Goal: Find specific page/section: Find specific page/section

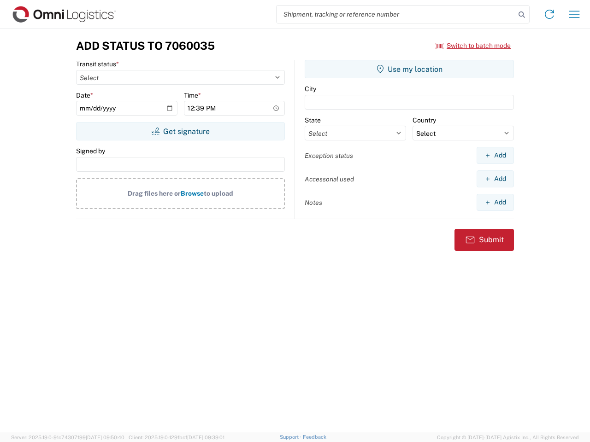
click at [396, 14] on input "search" at bounding box center [395, 15] width 239 height 18
click at [522, 15] on icon at bounding box center [521, 14] width 13 height 13
click at [549, 14] on icon at bounding box center [549, 14] width 15 height 15
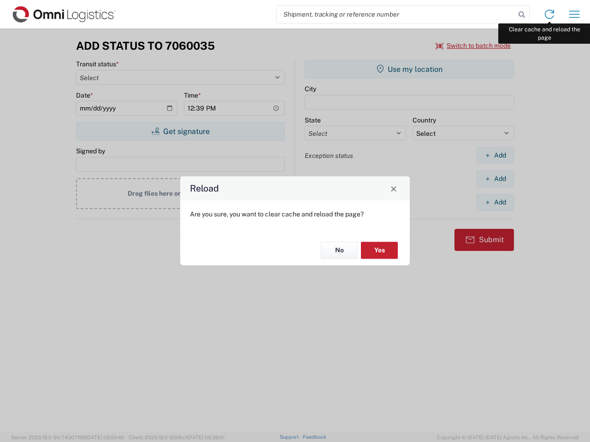
click at [574, 14] on div "Reload Are you sure, you want to clear cache and reload the page? No Yes" at bounding box center [295, 221] width 590 height 442
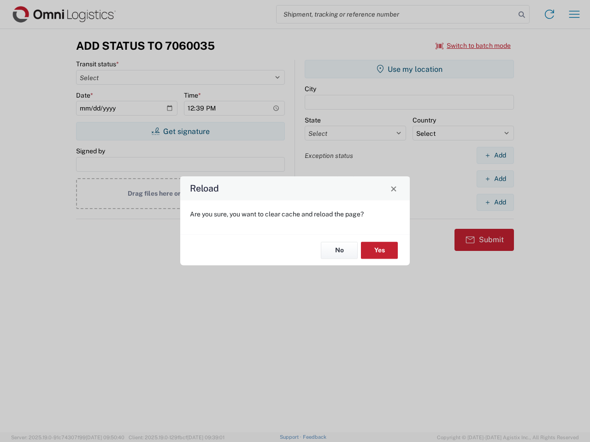
click at [473, 46] on div "Reload Are you sure, you want to clear cache and reload the page? No Yes" at bounding box center [295, 221] width 590 height 442
click at [180, 131] on div "Reload Are you sure, you want to clear cache and reload the page? No Yes" at bounding box center [295, 221] width 590 height 442
click at [409, 69] on div "Reload Are you sure, you want to clear cache and reload the page? No Yes" at bounding box center [295, 221] width 590 height 442
click at [495, 155] on div "Reload Are you sure, you want to clear cache and reload the page? No Yes" at bounding box center [295, 221] width 590 height 442
click at [495, 179] on div "Reload Are you sure, you want to clear cache and reload the page? No Yes" at bounding box center [295, 221] width 590 height 442
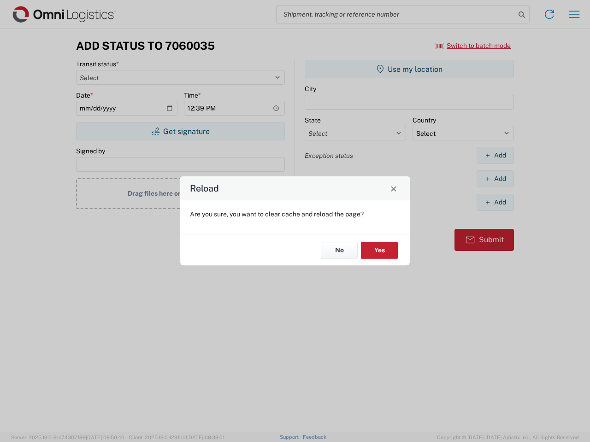
click at [495, 202] on div "Reload Are you sure, you want to clear cache and reload the page? No Yes" at bounding box center [295, 221] width 590 height 442
